Goal: Find specific page/section: Find specific page/section

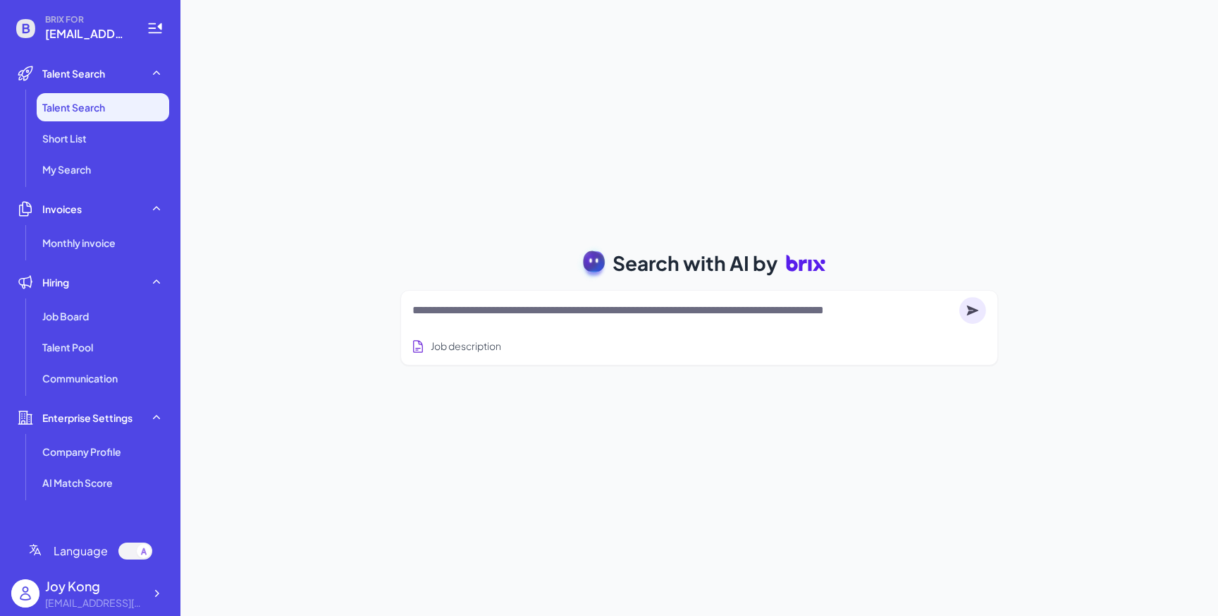
click at [628, 99] on div "Search with AI by Job description Job Titles Location Years of Experience Techn…" at bounding box center [700, 308] width 1038 height 616
click at [559, 191] on div "Search with AI by Job description Job Titles Location Years of Experience Techn…" at bounding box center [700, 308] width 1038 height 616
click at [147, 546] on div at bounding box center [144, 551] width 14 height 14
click at [147, 546] on div at bounding box center [135, 550] width 34 height 17
click at [147, 546] on div at bounding box center [144, 551] width 14 height 14
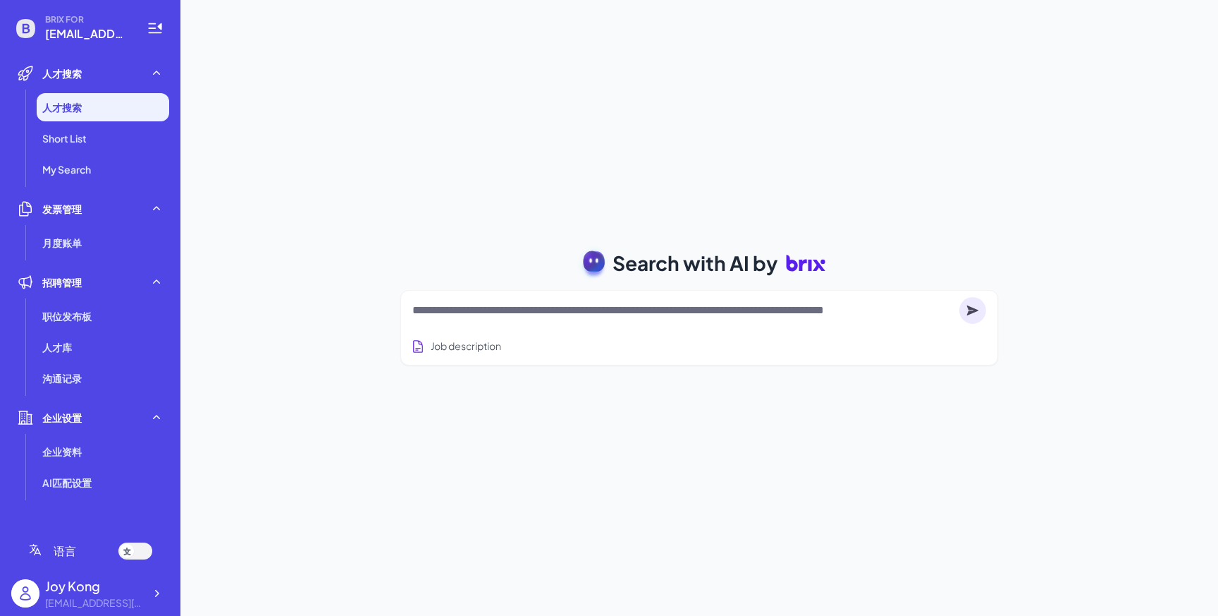
click at [147, 546] on div at bounding box center [135, 550] width 34 height 17
click at [602, 464] on div "Search with AI by Job description Job Titles Location Years of Experience Techn…" at bounding box center [700, 308] width 1038 height 616
click at [700, 424] on div "Search with AI by Job description Job Titles Location Years of Experience Techn…" at bounding box center [700, 308] width 1038 height 616
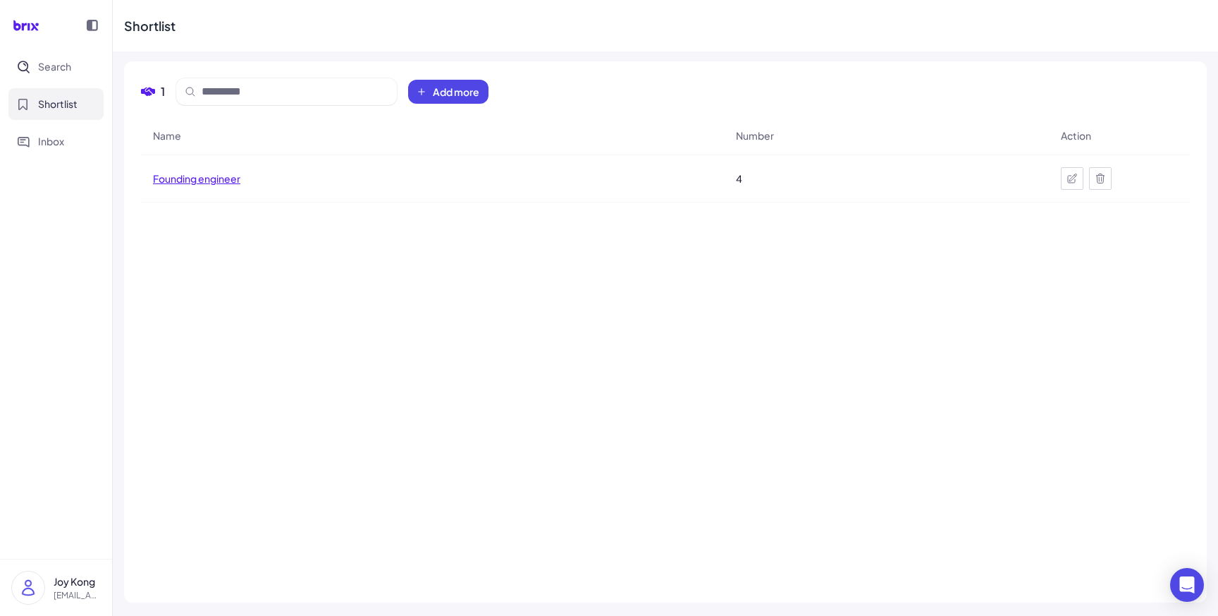
click at [235, 181] on span "Founding engineer" at bounding box center [196, 178] width 87 height 14
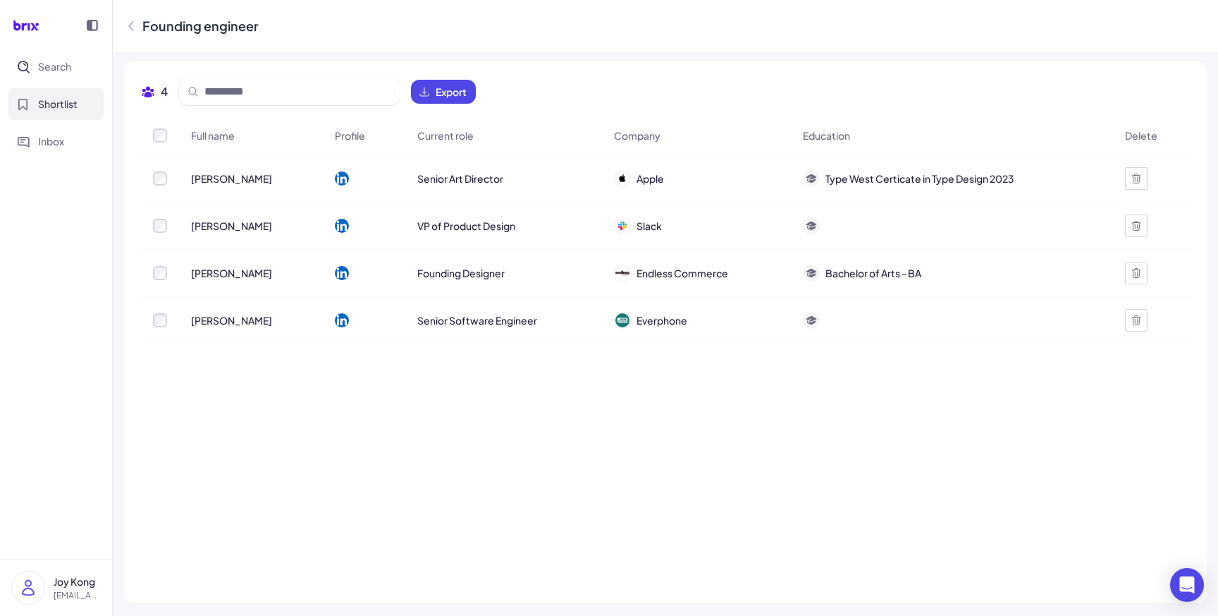
click at [236, 181] on span "[PERSON_NAME]" at bounding box center [231, 178] width 81 height 14
click at [812, 319] on icon at bounding box center [812, 319] width 11 height 6
click at [499, 422] on div "Full name Profile Current role Company Education [PERSON_NAME] Senior Art Direc…" at bounding box center [665, 350] width 1049 height 469
click at [792, 545] on div "Full name Profile Current role Company Education [PERSON_NAME] Senior Art Direc…" at bounding box center [665, 350] width 1049 height 469
